Goal: Task Accomplishment & Management: Complete application form

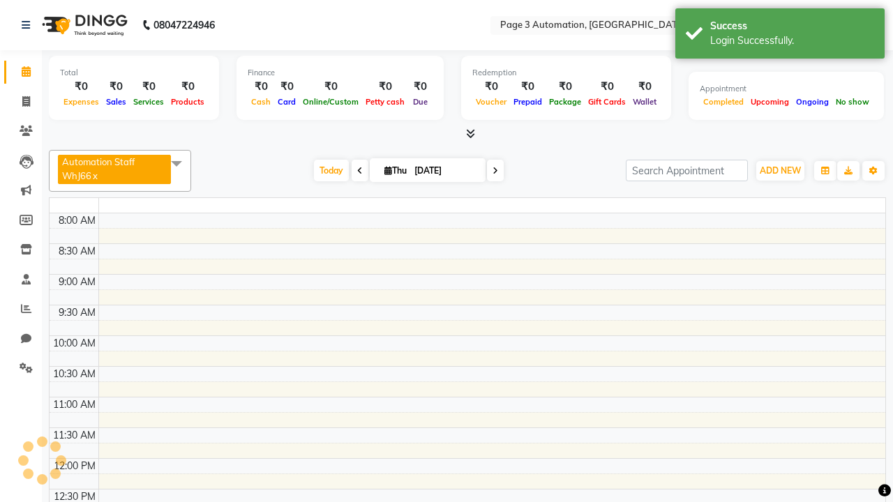
select select "en"
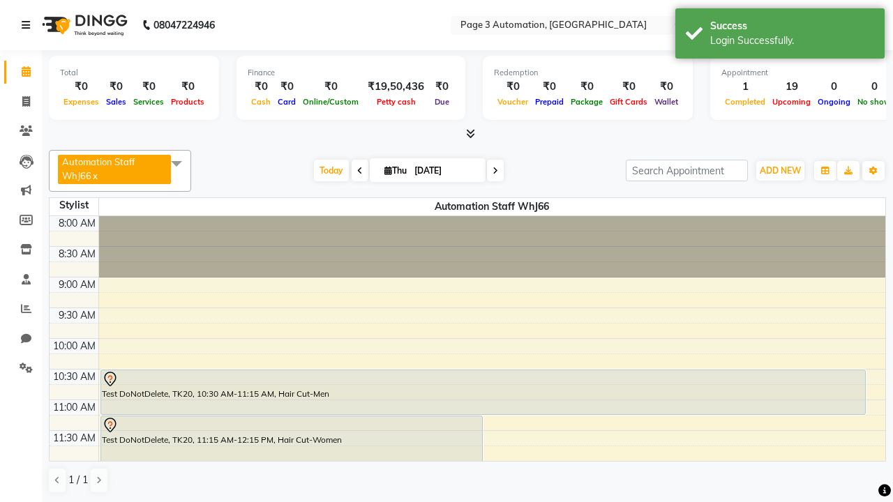
click at [29, 25] on icon at bounding box center [26, 25] width 8 height 10
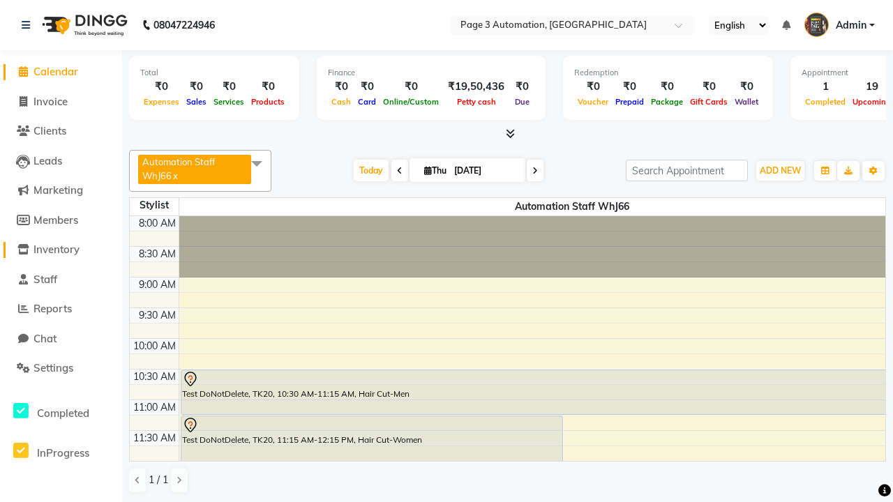
click at [61, 250] on span "Inventory" at bounding box center [56, 249] width 46 height 13
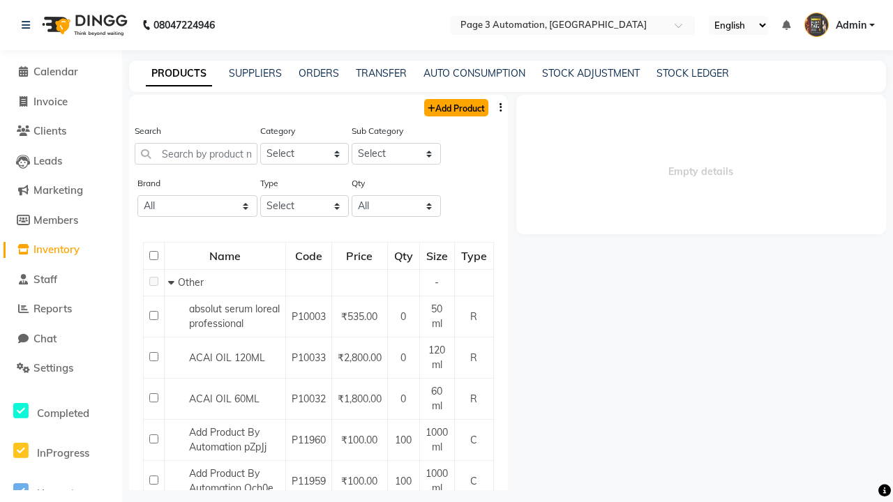
click at [455, 107] on link "Add Product" at bounding box center [456, 107] width 64 height 17
select select "true"
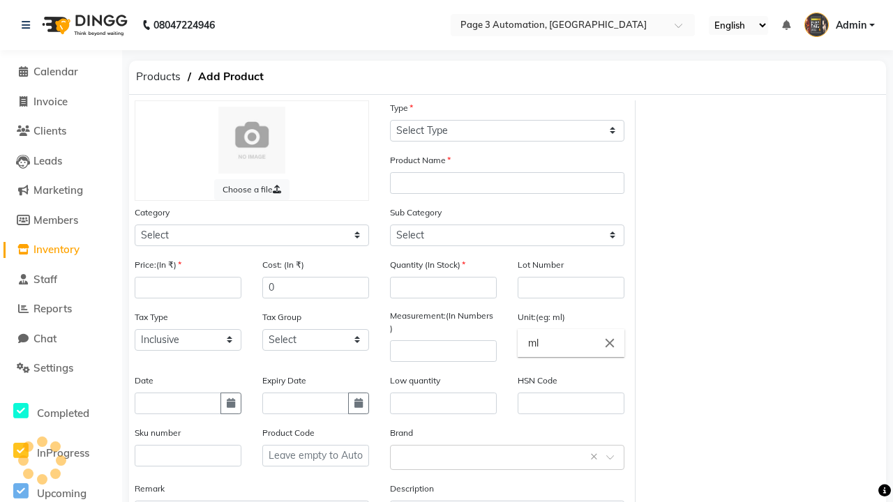
select select "C"
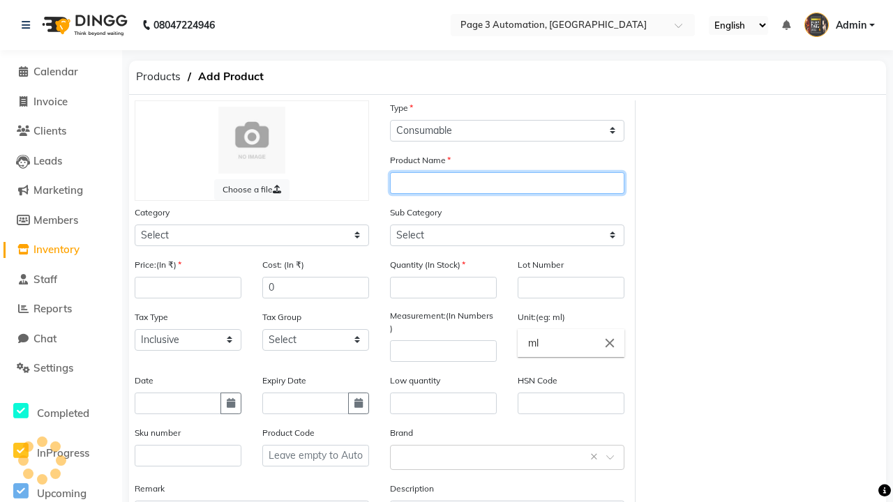
type input "Add Product By Automation XXN9P"
select select "41401000"
type input "Add Product By Automation XXN9P"
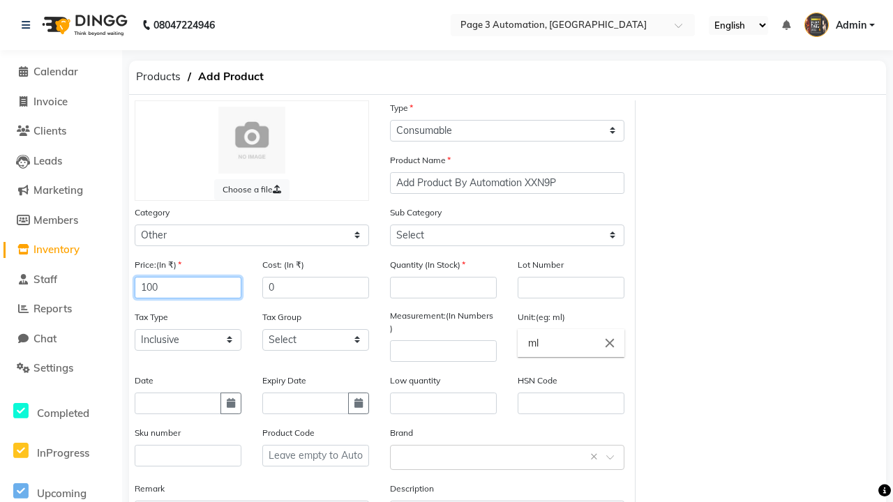
type input "100"
type input "150"
type input "100"
select select "41401002"
type input "100"
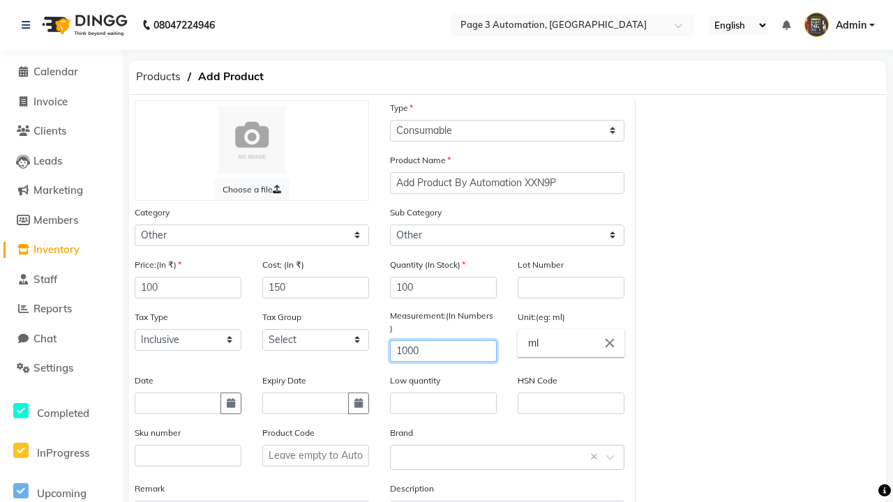
type input "1000"
type textarea "This Product is Created by Automation"
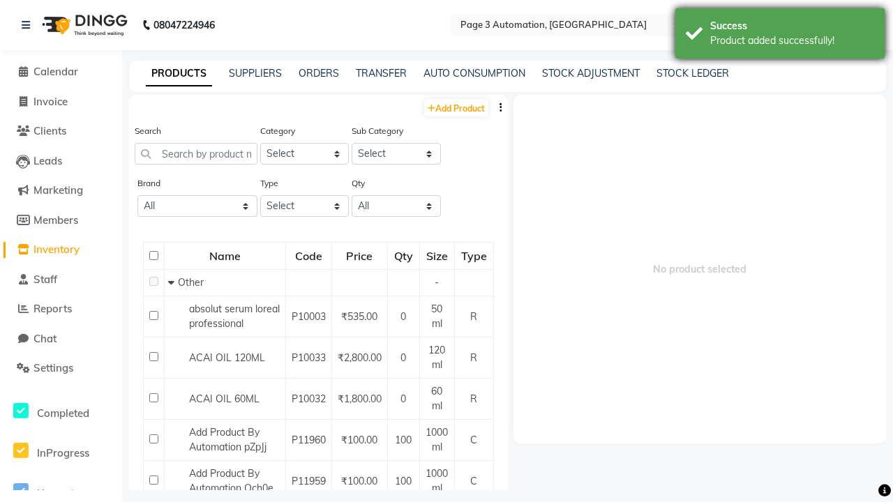
click at [780, 36] on div "Product added successfully!" at bounding box center [792, 40] width 164 height 15
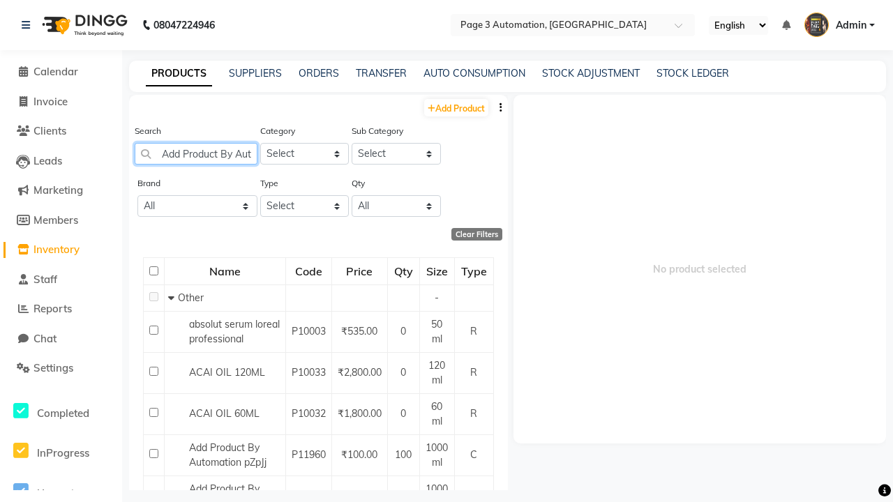
type input "Add Product By Automation XXN9P"
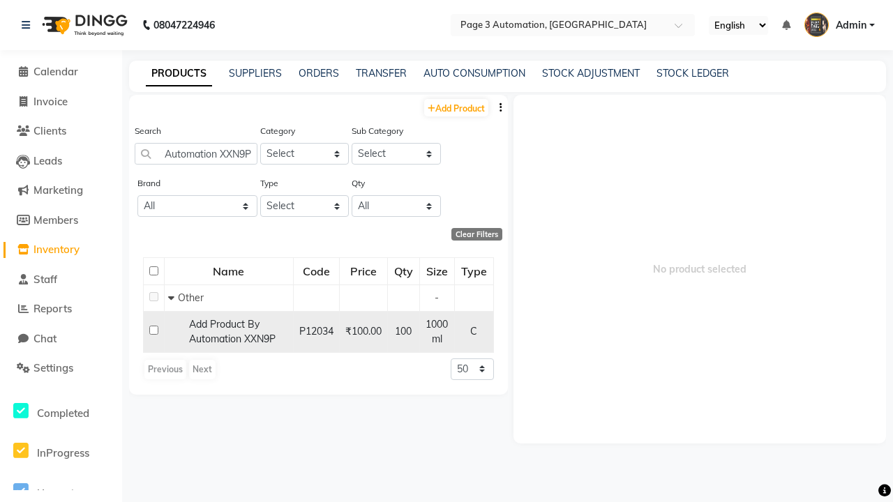
click at [153, 330] on input "checkbox" at bounding box center [153, 330] width 9 height 9
checkbox input "true"
select select
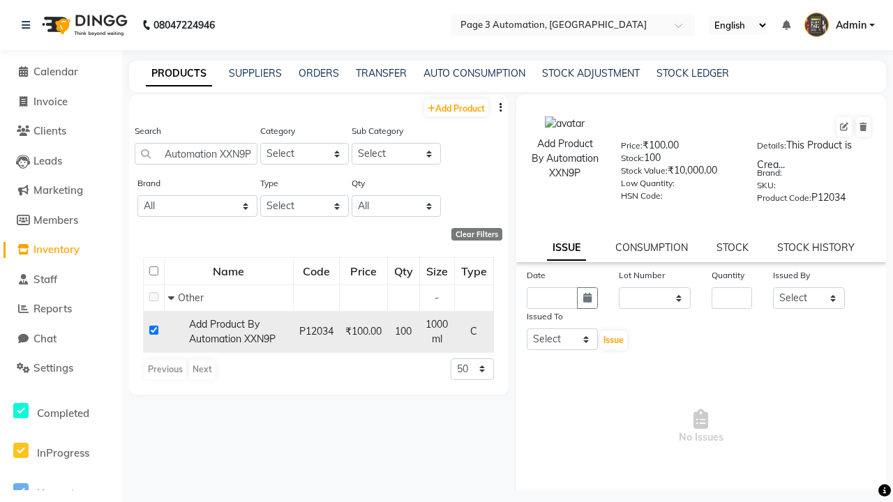
scroll to position [0, 0]
click at [844, 127] on icon at bounding box center [844, 127] width 8 height 8
select select "C"
select select "41401000"
select select "true"
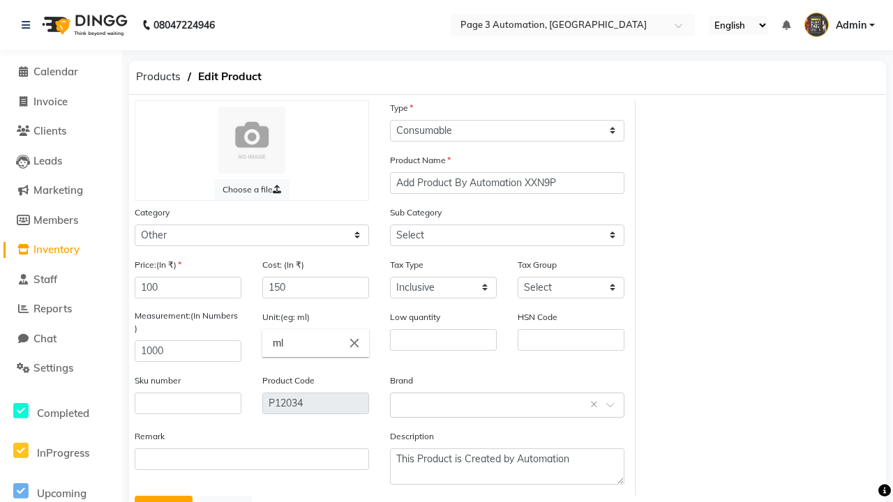
select select "41401002"
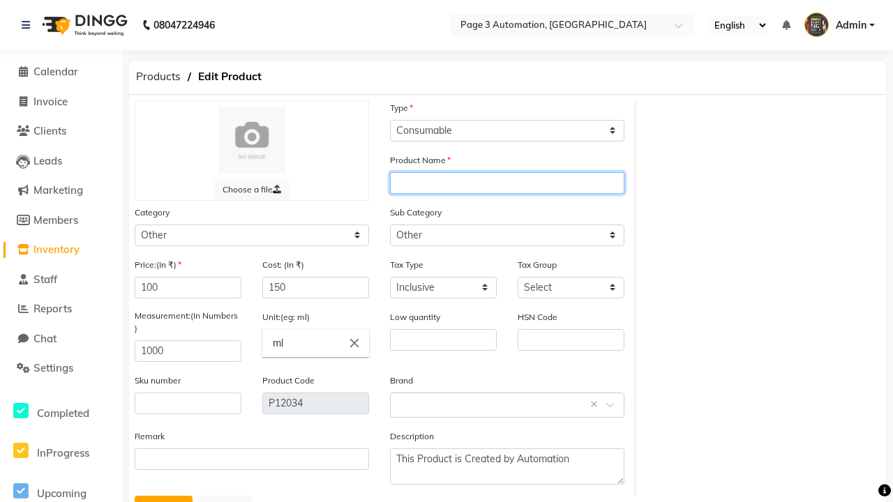
type input "Add Product By Automation XXN9P update"
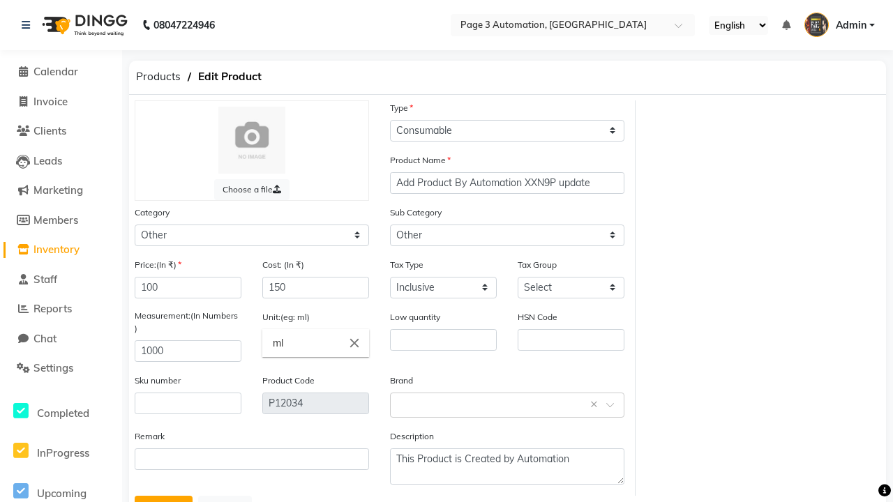
click at [163, 496] on button "Update" at bounding box center [164, 509] width 58 height 26
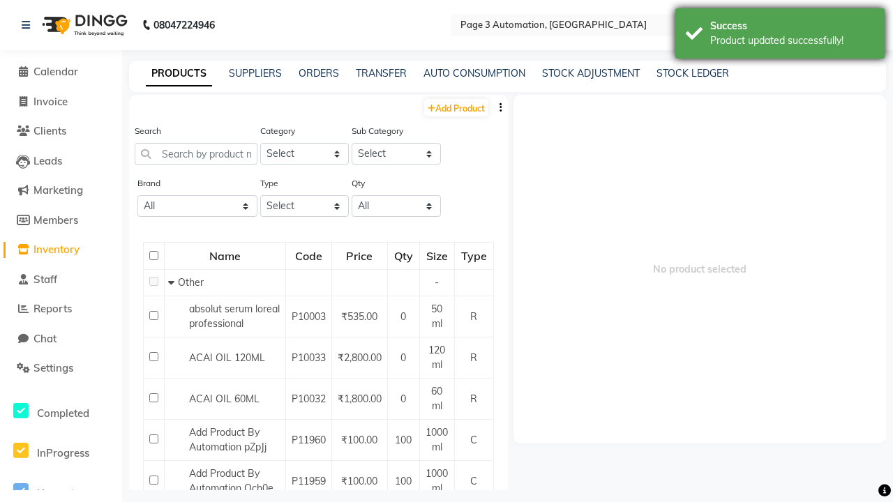
click at [780, 36] on div "Product updated successfully!" at bounding box center [792, 40] width 164 height 15
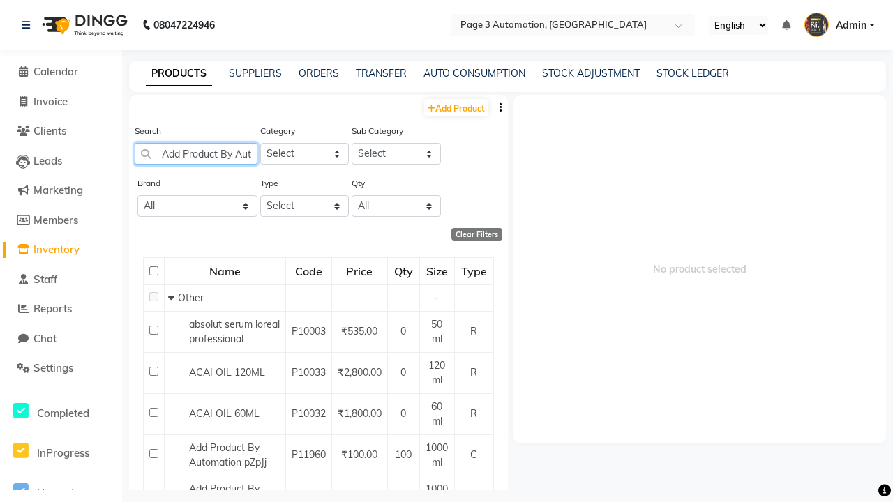
scroll to position [0, 105]
type input "Add Product By Automation XXN9P update"
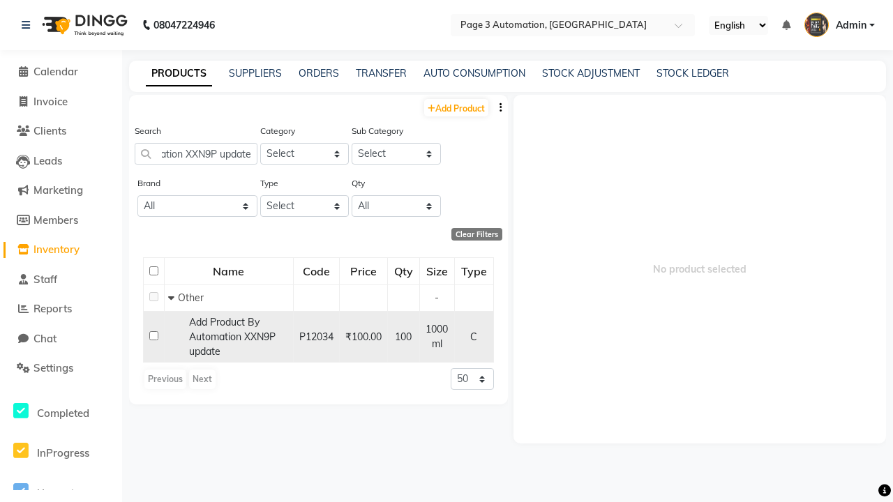
click at [153, 335] on input "checkbox" at bounding box center [153, 335] width 9 height 9
checkbox input "true"
select select
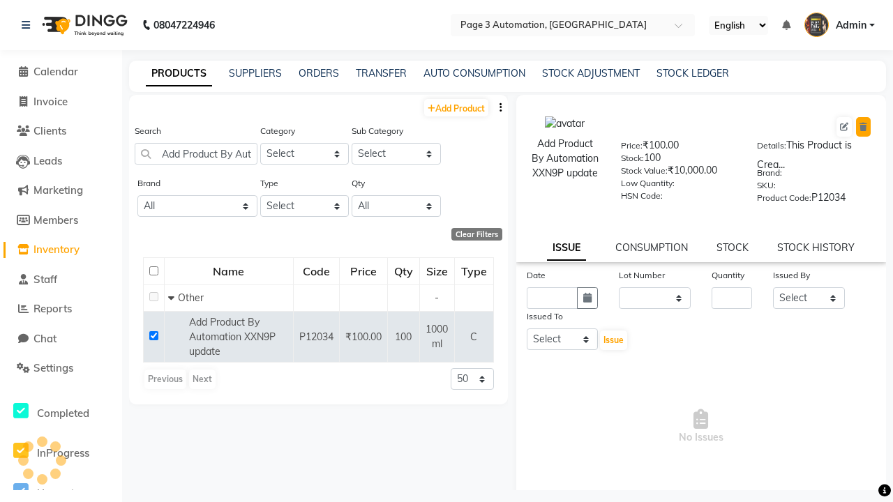
click at [863, 127] on icon at bounding box center [863, 127] width 8 height 8
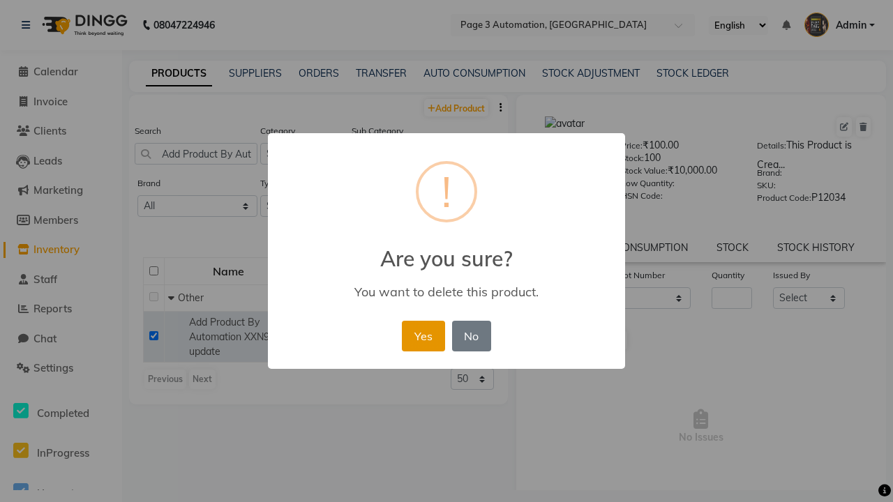
click at [423, 335] on button "Yes" at bounding box center [423, 336] width 43 height 31
